Goal: Task Accomplishment & Management: Use online tool/utility

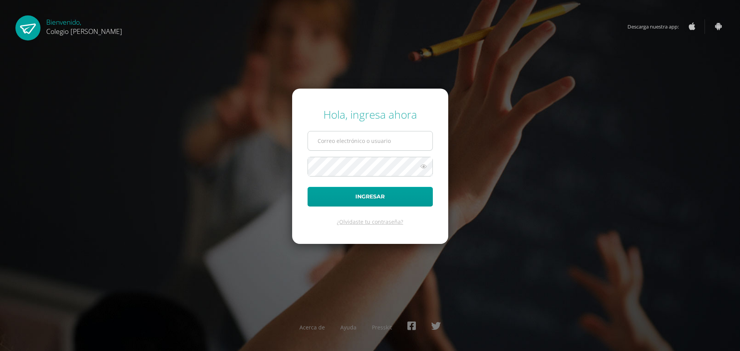
drag, startPoint x: 0, startPoint y: 0, endPoint x: 327, endPoint y: 149, distance: 359.6
click at [327, 149] on input "text" at bounding box center [370, 140] width 124 height 19
click at [286, 168] on div "Hola, ingresa ahora [EMAIL_ADDRESS][DOMAIN_NAME] Ingresar ¿Olvidaste tu contras…" at bounding box center [369, 175] width 497 height 149
drag, startPoint x: 343, startPoint y: 136, endPoint x: 333, endPoint y: 140, distance: 10.2
click at [333, 140] on input "COS00207@osoriosandoval.edu.gt" at bounding box center [370, 140] width 124 height 19
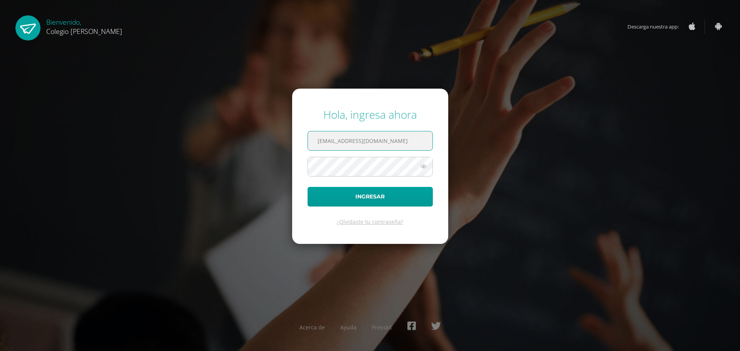
type input "COS00867@osoriosandoval.edu.gt"
click at [307, 187] on button "Ingresar" at bounding box center [369, 197] width 125 height 20
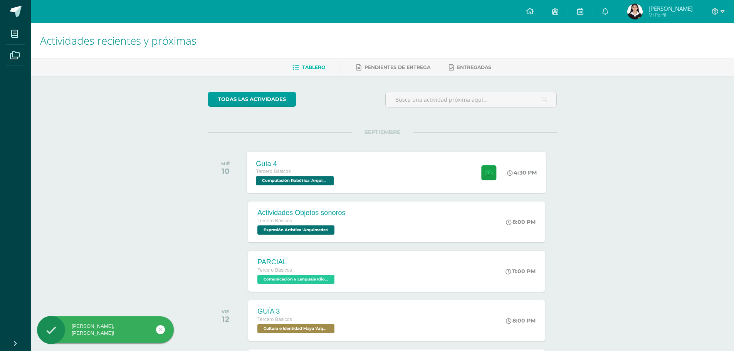
click at [347, 167] on div "Guía 4 Tercero Básicos Computación Robótica '[PERSON_NAME]' 4:30 PM Guía 4 Comp…" at bounding box center [396, 172] width 299 height 41
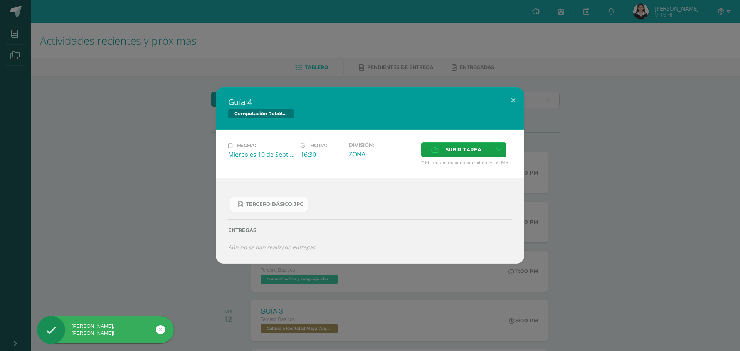
click at [293, 203] on span "Tercero Básico.jpg" at bounding box center [275, 204] width 58 height 6
